Goal: Task Accomplishment & Management: Manage account settings

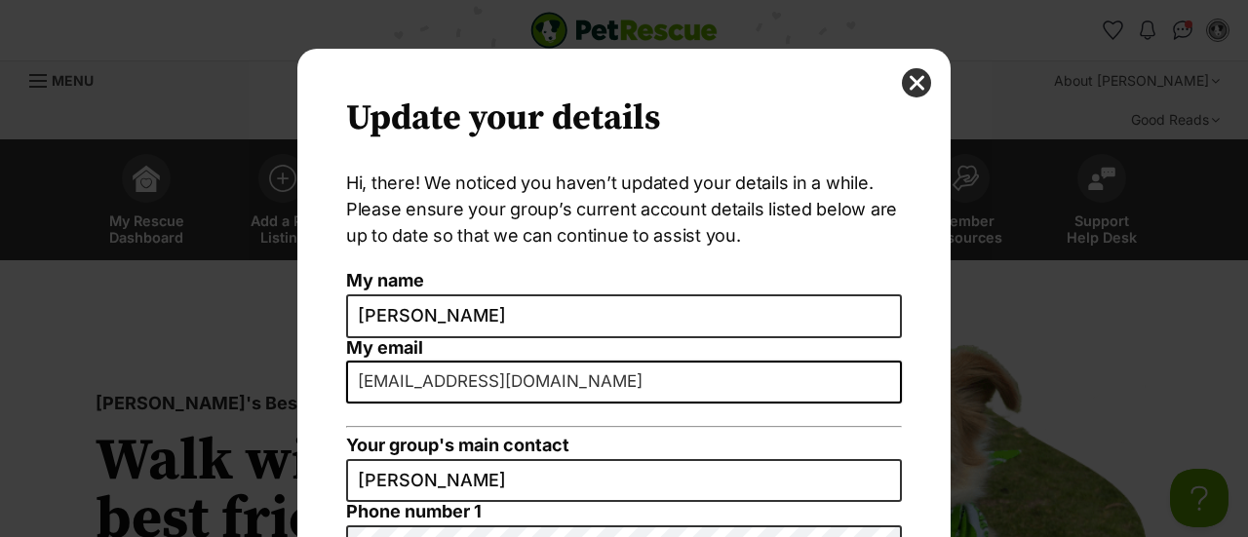
click at [903, 81] on button "close" at bounding box center [916, 82] width 29 height 29
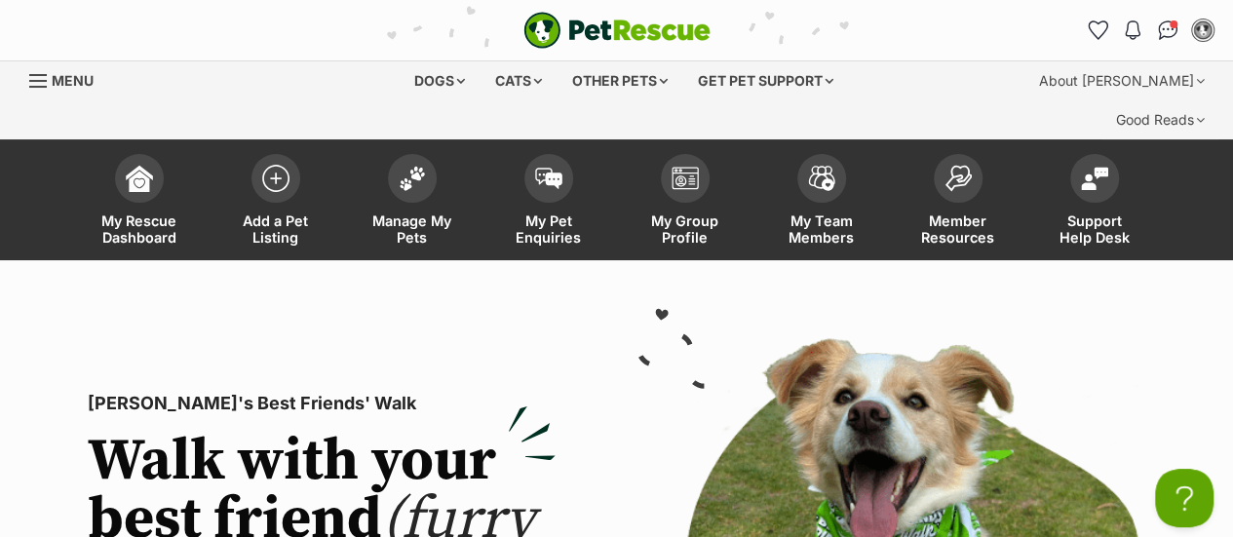
click at [416, 213] on span "Manage My Pets" at bounding box center [413, 229] width 88 height 33
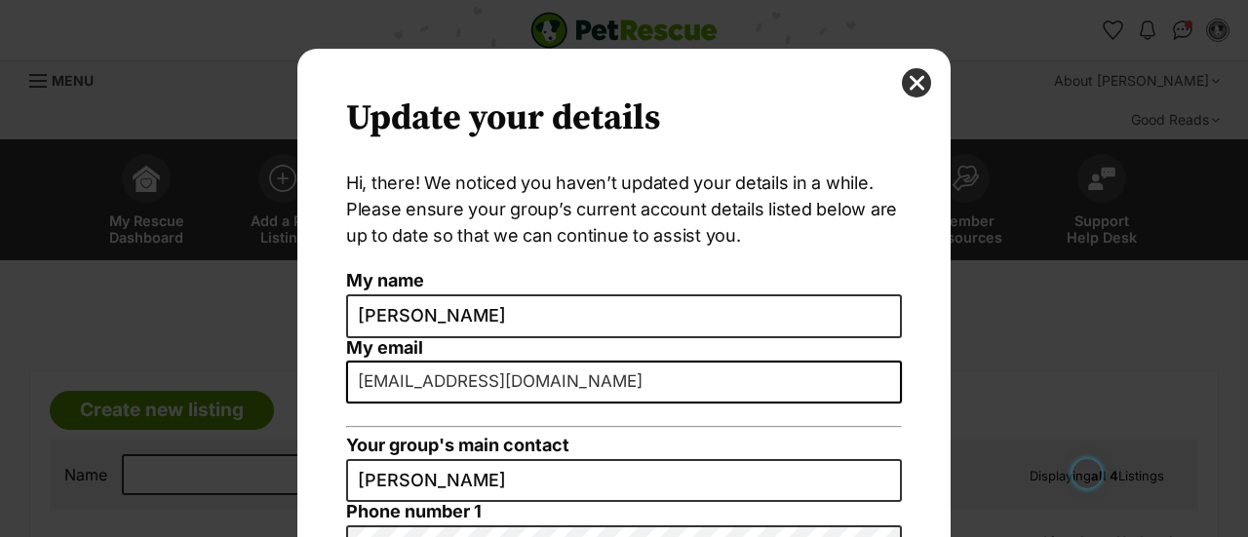
click at [911, 86] on button "close" at bounding box center [916, 82] width 29 height 29
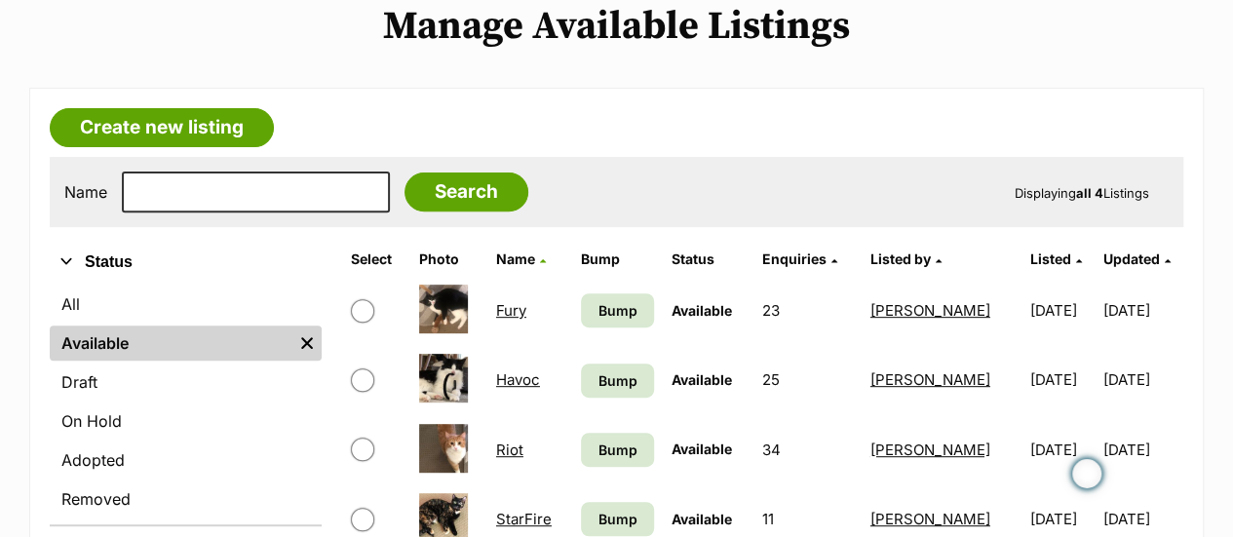
scroll to position [363, 0]
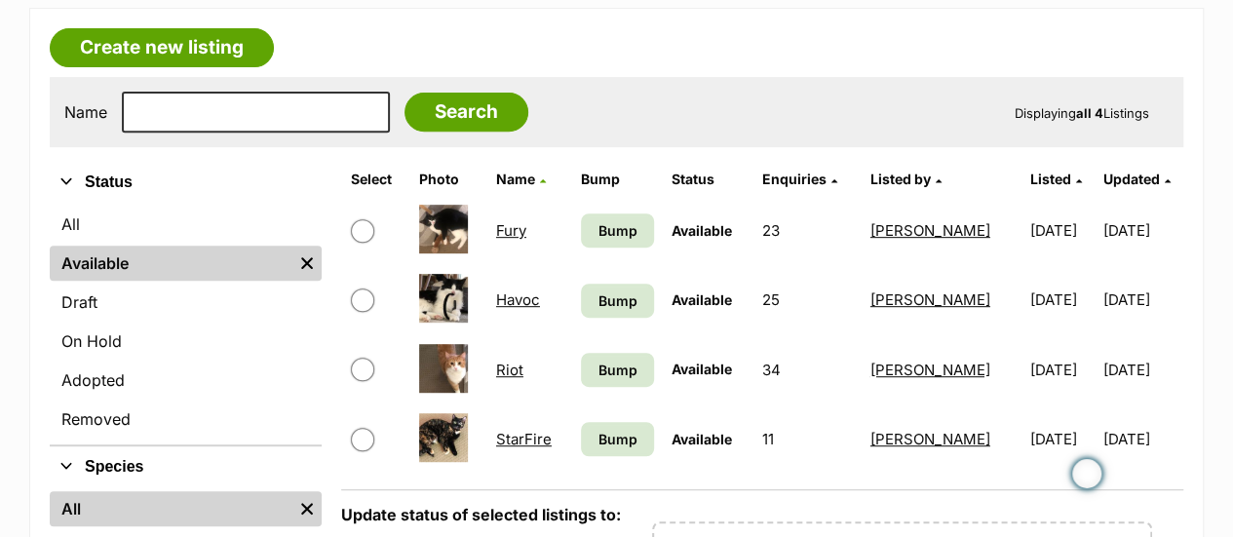
click at [356, 358] on input "checkbox" at bounding box center [362, 369] width 23 height 23
checkbox input "true"
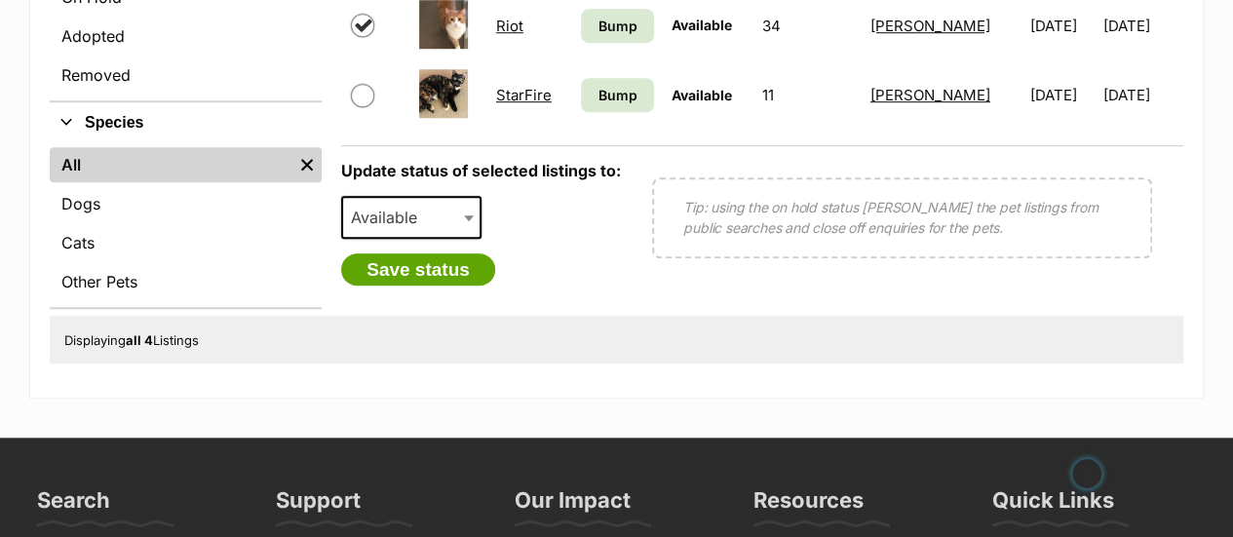
scroll to position [723, 0]
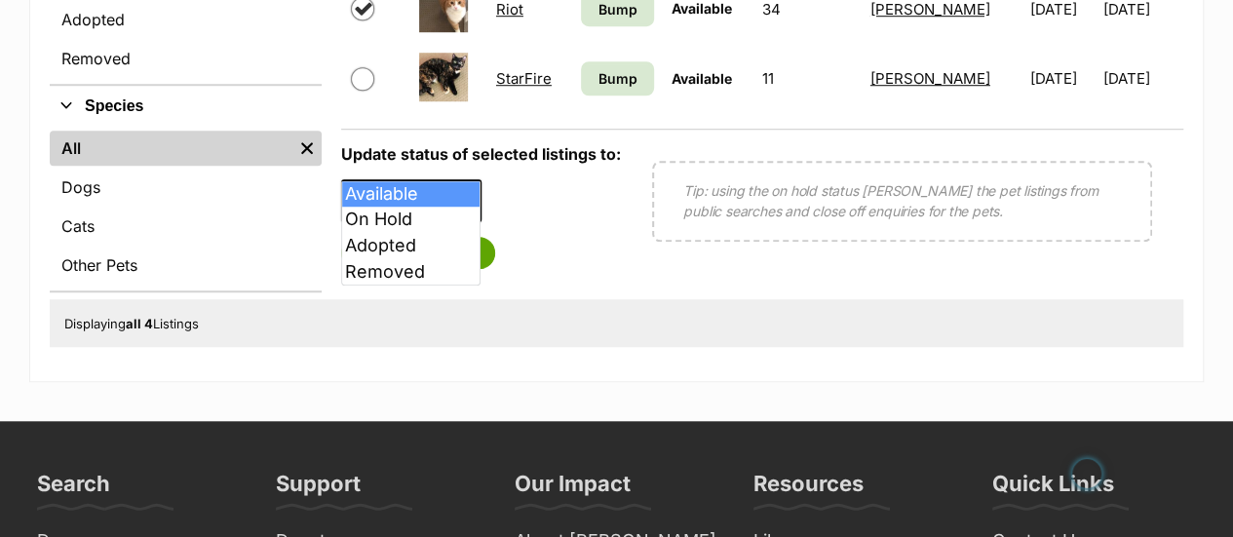
click at [458, 179] on span "Available" at bounding box center [411, 200] width 140 height 43
select select "on_hold"
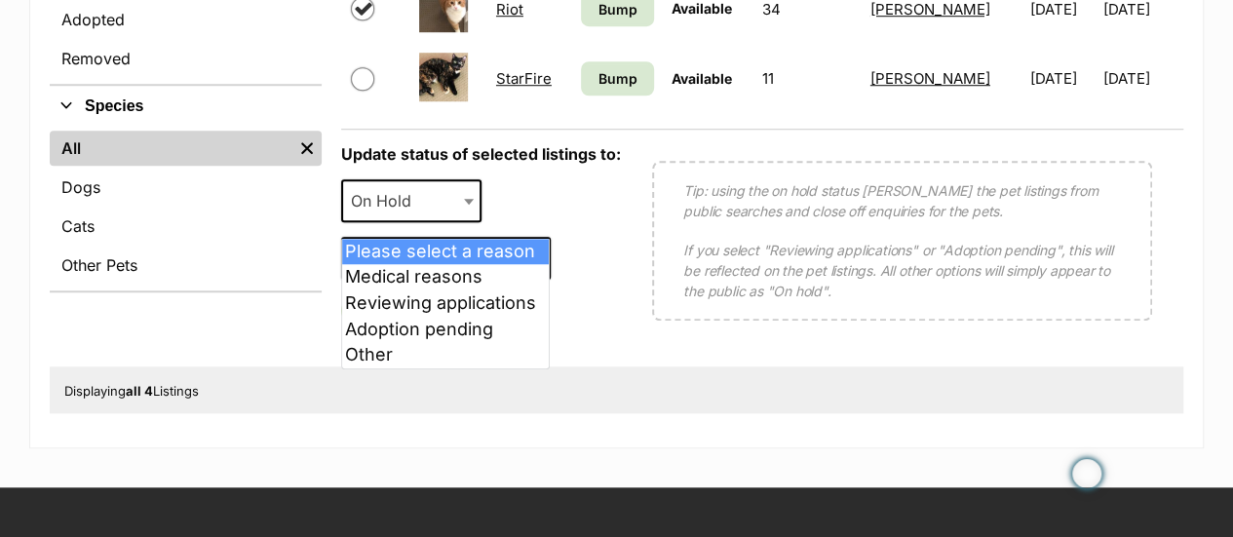
click at [504, 245] on span "Please select a reason" at bounding box center [438, 258] width 191 height 27
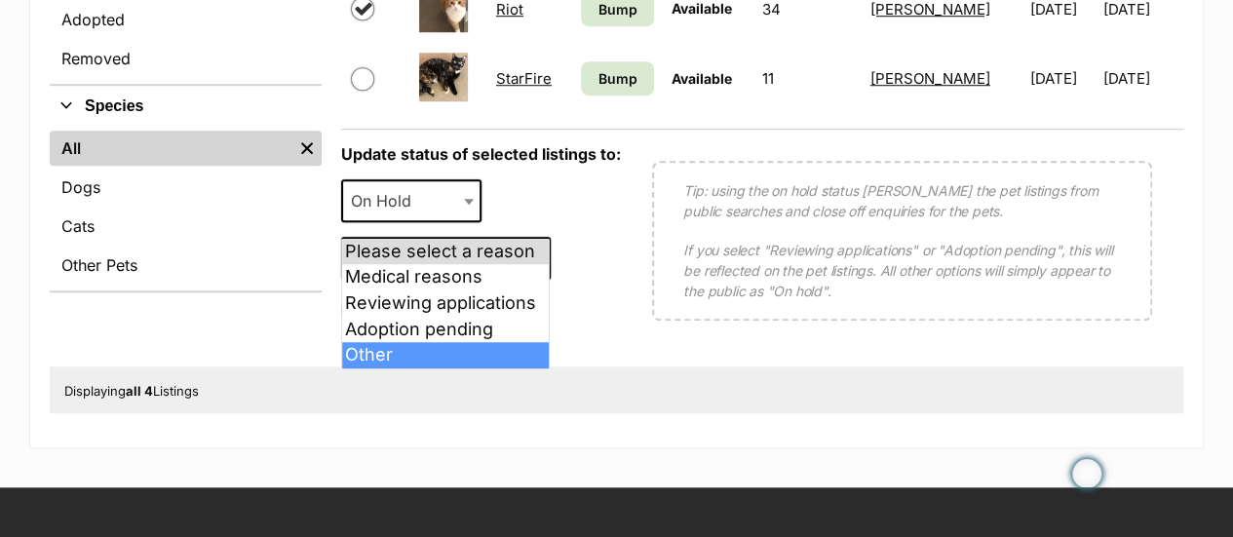
select select "other"
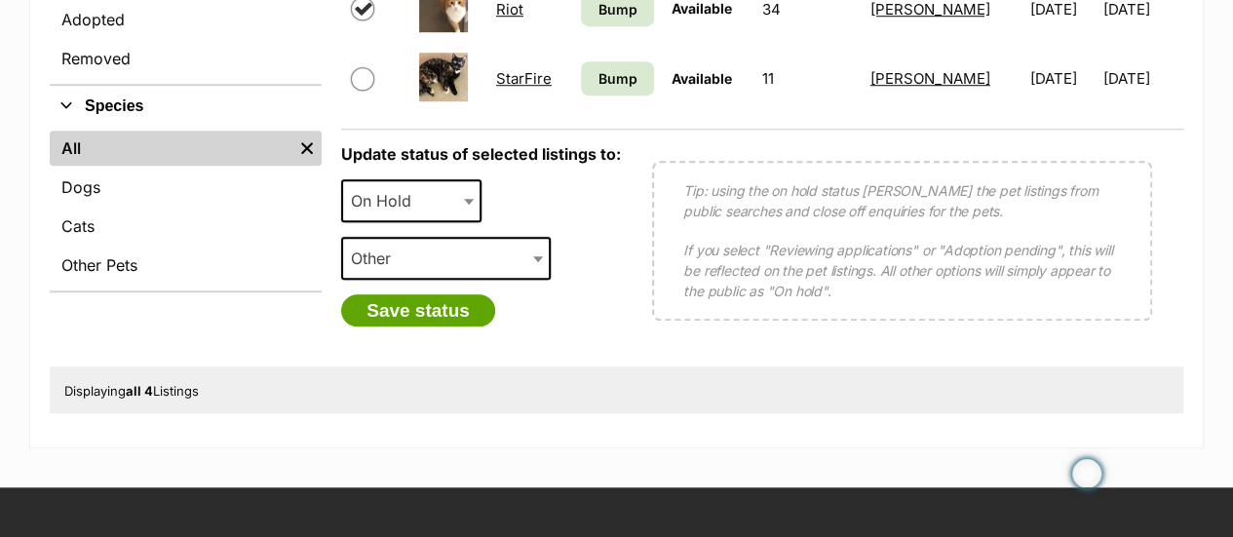
click at [525, 367] on div "Displaying all 4 Listings" at bounding box center [617, 390] width 1134 height 47
click at [437, 294] on button "Save status" at bounding box center [418, 310] width 154 height 33
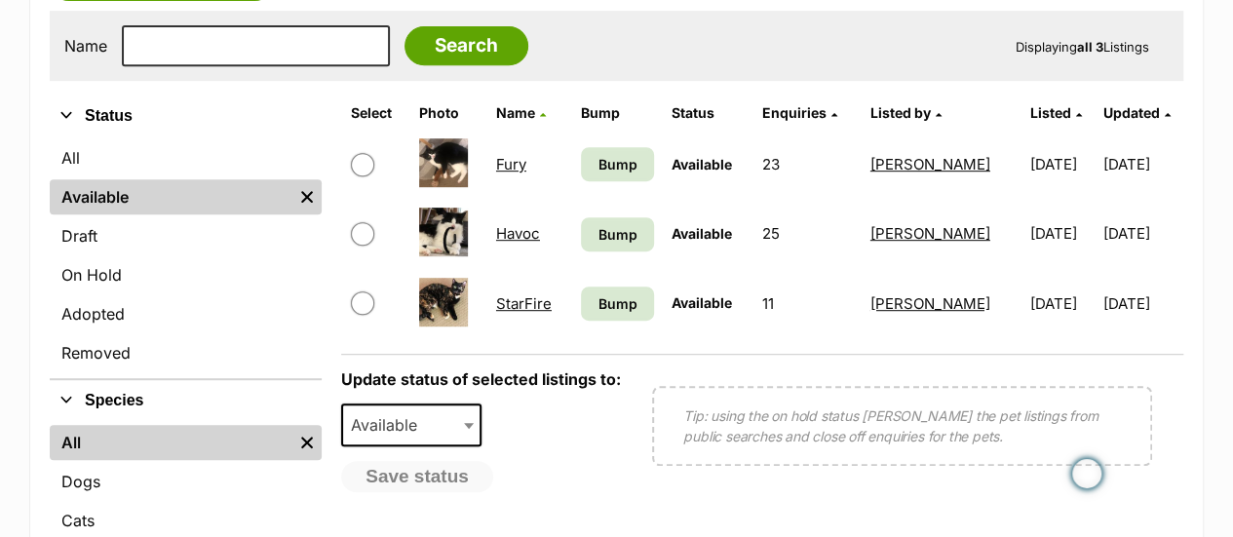
scroll to position [427, 0]
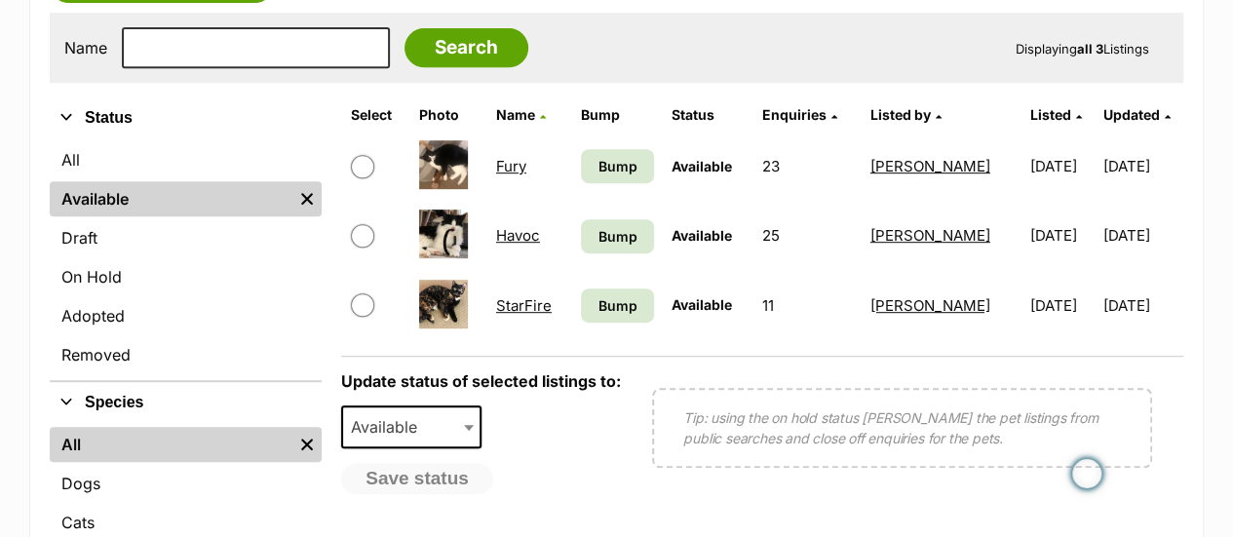
click at [128, 259] on link "On Hold" at bounding box center [186, 276] width 272 height 35
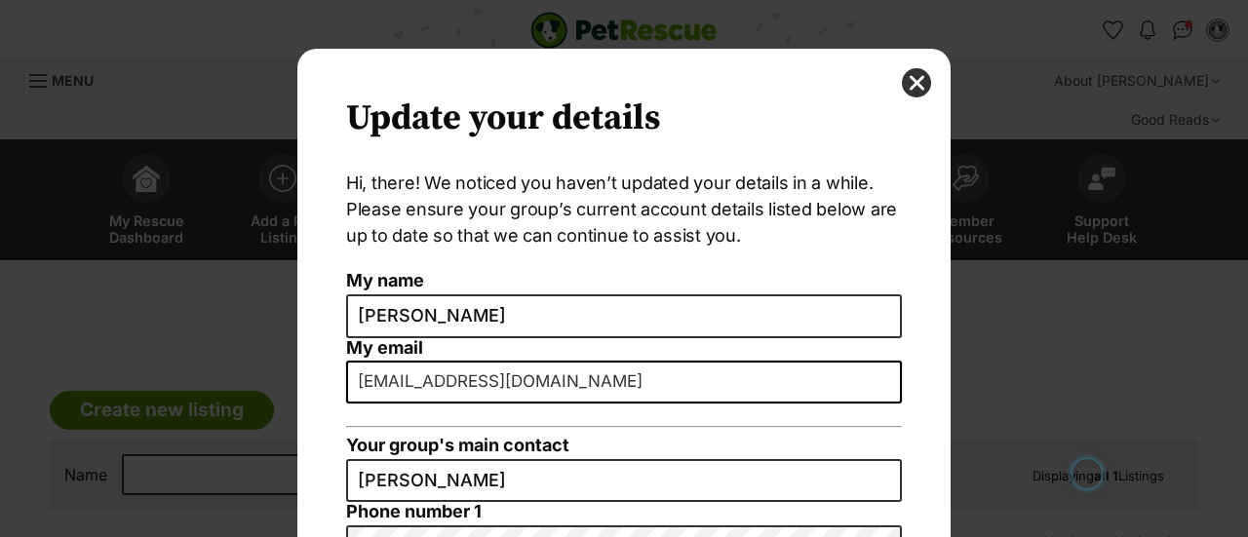
click at [920, 76] on button "close" at bounding box center [916, 82] width 29 height 29
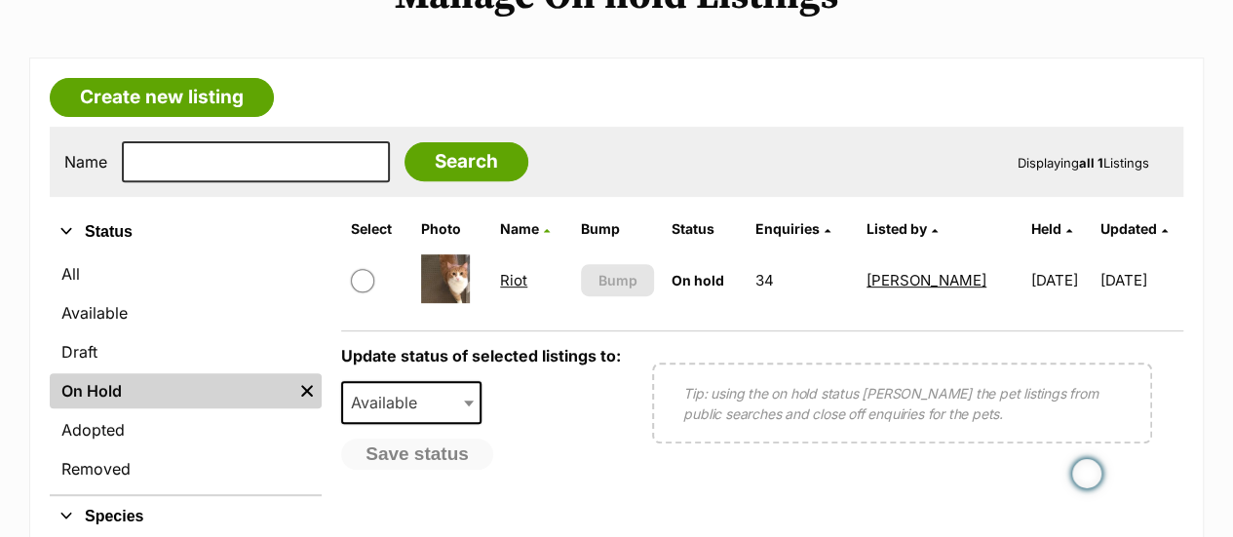
scroll to position [330, 0]
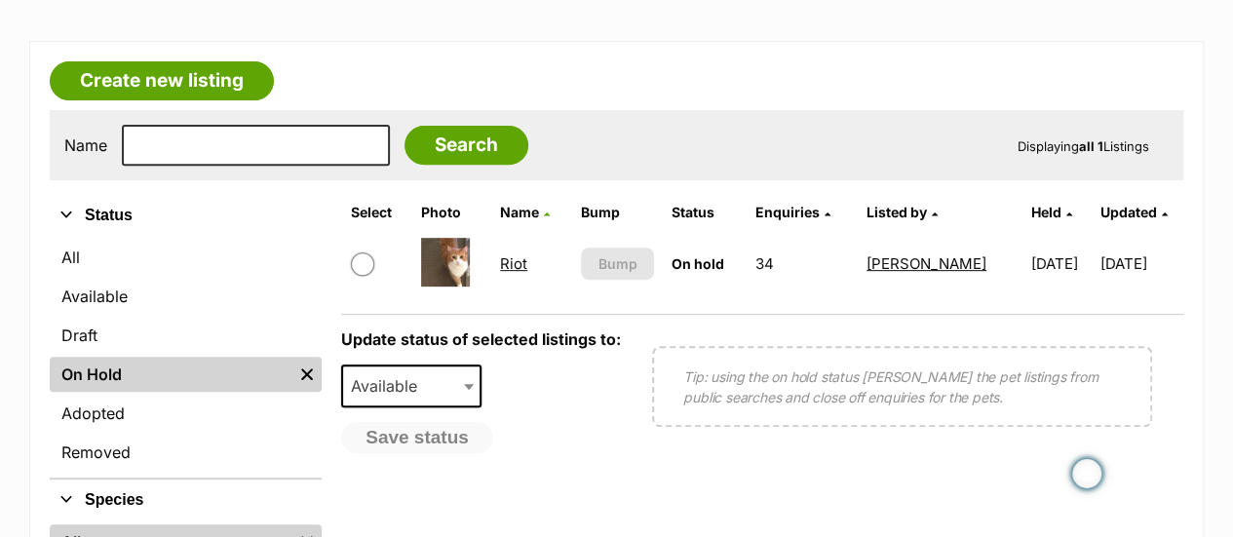
click at [88, 240] on link "All" at bounding box center [186, 257] width 272 height 35
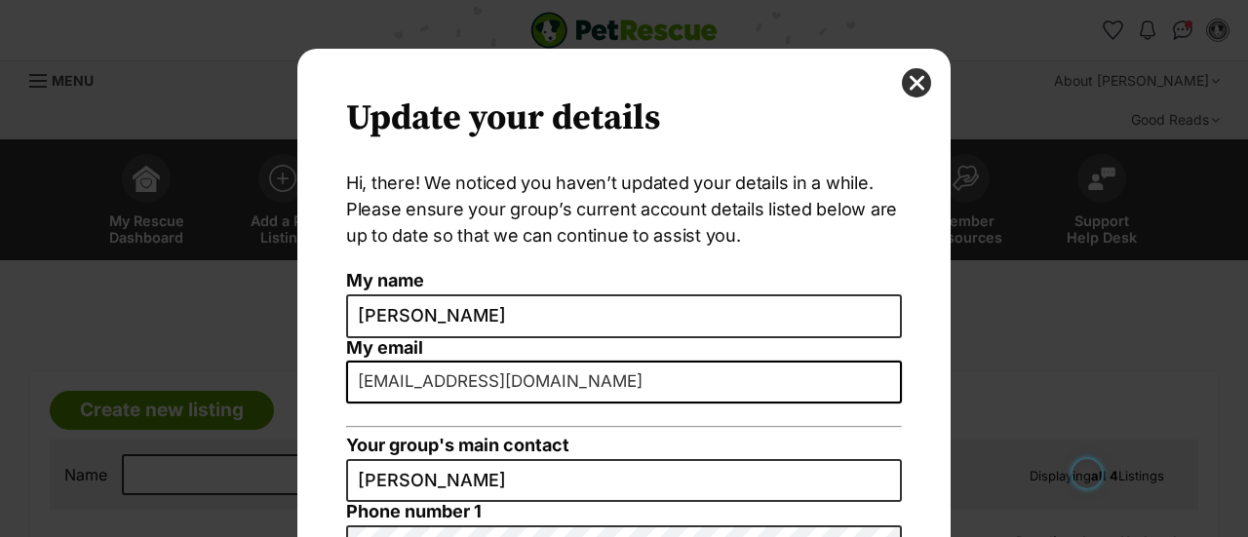
click at [913, 84] on button "close" at bounding box center [916, 82] width 29 height 29
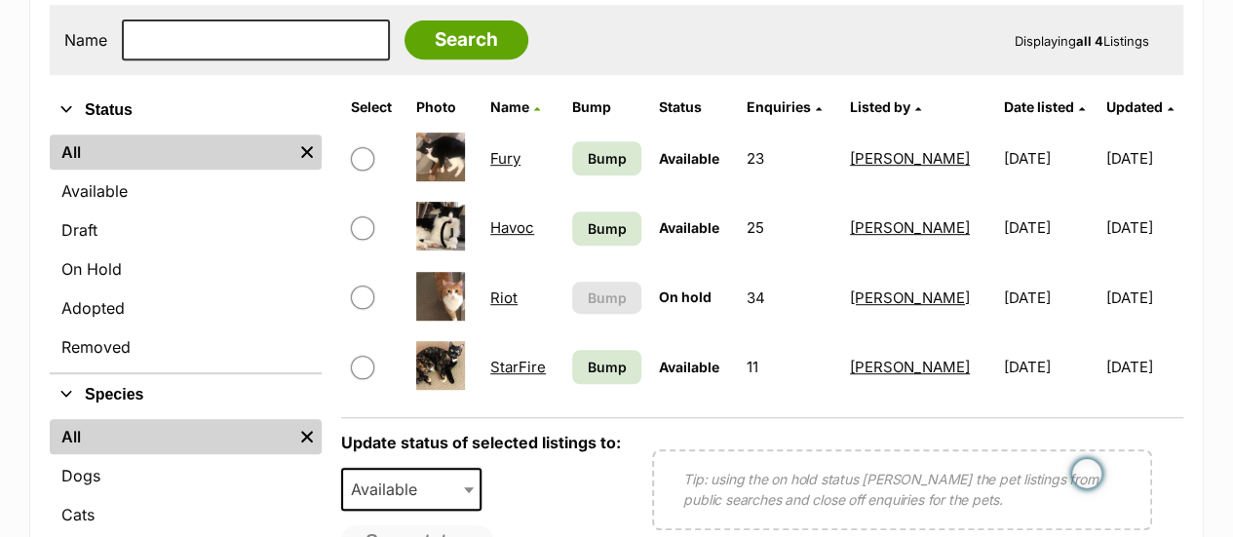
scroll to position [421, 0]
